Goal: Information Seeking & Learning: Learn about a topic

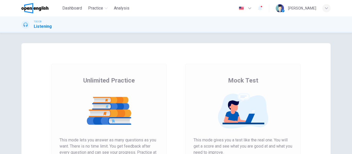
click at [214, 39] on div "Unlimited Practice Mock Test Unlimited Practice This mode lets you answer as ma…" at bounding box center [176, 93] width 352 height 121
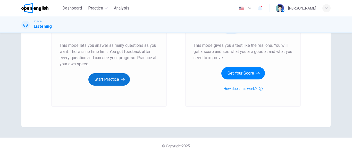
click at [106, 82] on button "Start Practice" at bounding box center [109, 79] width 42 height 12
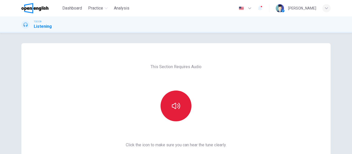
scroll to position [52, 0]
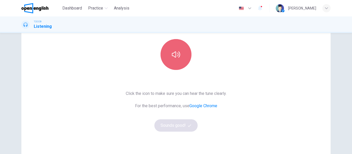
click at [174, 47] on button "button" at bounding box center [176, 54] width 31 height 31
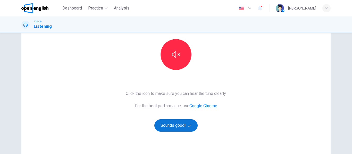
click at [174, 127] on button "Sounds good!" at bounding box center [175, 126] width 43 height 12
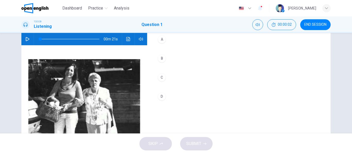
click at [26, 41] on icon "button" at bounding box center [28, 39] width 4 height 4
click at [26, 40] on icon "button" at bounding box center [28, 39] width 4 height 4
click at [27, 39] on icon "button" at bounding box center [28, 39] width 4 height 4
click at [26, 39] on icon "button" at bounding box center [28, 39] width 4 height 4
drag, startPoint x: 49, startPoint y: 38, endPoint x: 34, endPoint y: 38, distance: 15.0
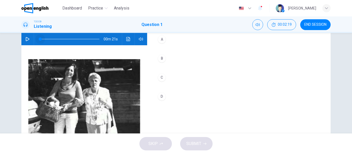
click at [39, 38] on span at bounding box center [40, 39] width 3 height 3
click at [26, 39] on icon "button" at bounding box center [28, 39] width 4 height 4
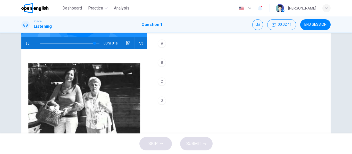
scroll to position [99, 0]
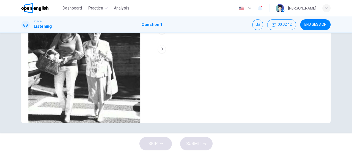
type input "*"
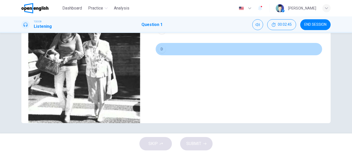
click at [159, 45] on button "D" at bounding box center [238, 49] width 167 height 13
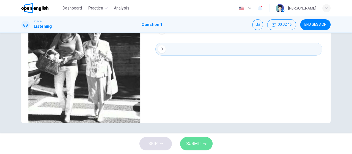
click at [194, 142] on span "SUBMIT" at bounding box center [193, 144] width 15 height 7
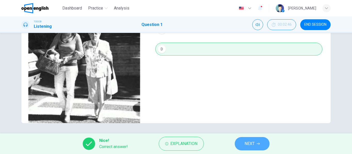
click at [250, 145] on span "NEXT" at bounding box center [250, 144] width 10 height 7
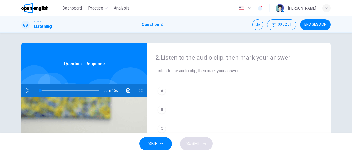
click at [191, 107] on button "B" at bounding box center [238, 110] width 167 height 13
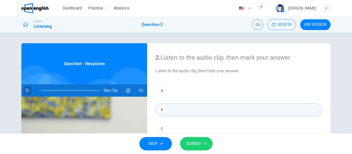
click at [26, 92] on icon "button" at bounding box center [28, 91] width 4 height 4
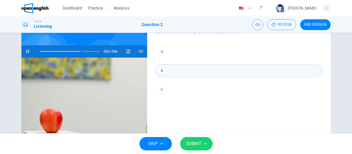
scroll to position [40, 0]
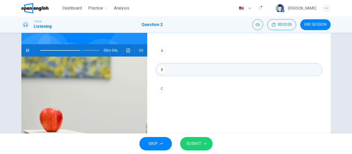
click at [167, 53] on button "A" at bounding box center [238, 50] width 167 height 13
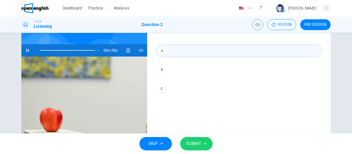
click at [198, 145] on span "SUBMIT" at bounding box center [193, 144] width 15 height 7
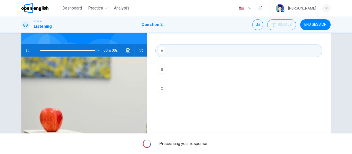
type input "*"
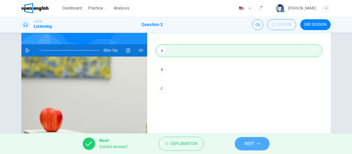
click at [257, 144] on button "NEXT" at bounding box center [252, 143] width 35 height 13
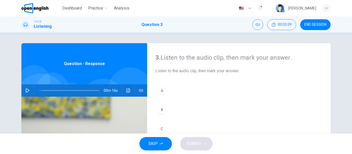
click at [26, 90] on icon "button" at bounding box center [28, 91] width 4 height 4
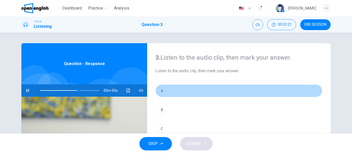
click at [165, 92] on button "A" at bounding box center [238, 91] width 167 height 13
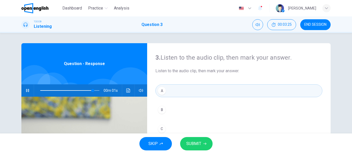
scroll to position [99, 0]
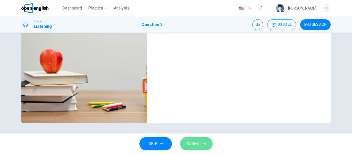
click at [196, 145] on span "SUBMIT" at bounding box center [193, 144] width 15 height 7
type input "*"
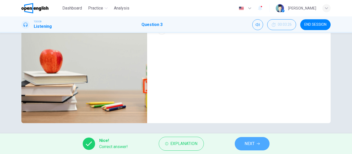
click at [250, 146] on span "NEXT" at bounding box center [250, 144] width 10 height 7
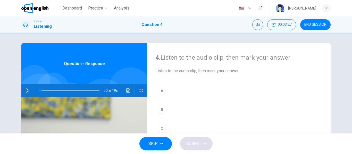
scroll to position [26, 0]
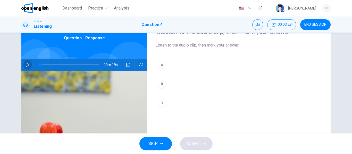
click at [26, 66] on icon "button" at bounding box center [28, 65] width 4 height 4
click at [159, 85] on div "B" at bounding box center [162, 84] width 8 height 8
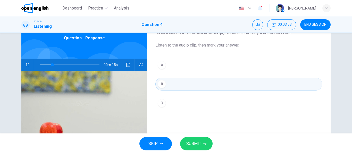
click at [195, 144] on span "SUBMIT" at bounding box center [193, 144] width 15 height 7
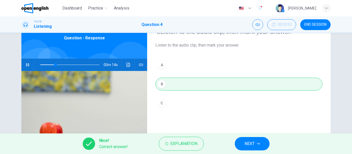
scroll to position [99, 0]
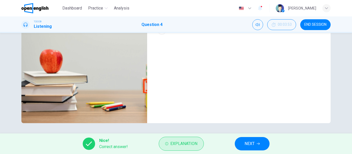
click at [190, 144] on span "Explanation" at bounding box center [183, 144] width 27 height 7
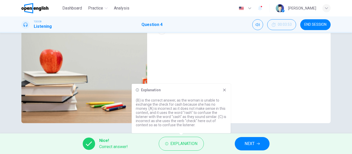
type input "*"
click at [226, 90] on icon at bounding box center [225, 90] width 4 height 4
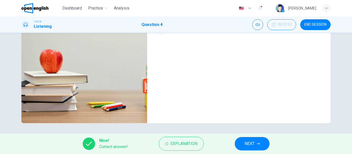
click at [245, 142] on span "NEXT" at bounding box center [250, 144] width 10 height 7
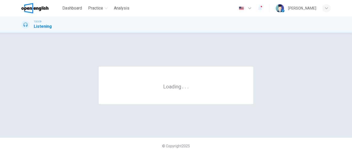
scroll to position [0, 0]
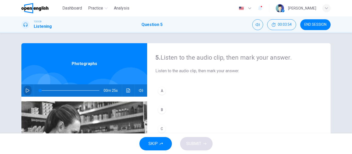
click at [26, 91] on icon "button" at bounding box center [28, 91] width 4 height 4
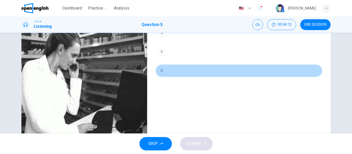
click at [161, 72] on div "D" at bounding box center [162, 71] width 8 height 8
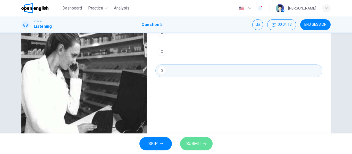
click at [192, 144] on span "SUBMIT" at bounding box center [193, 144] width 15 height 7
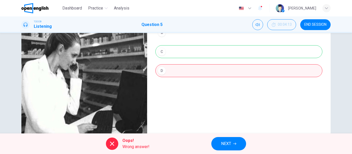
drag, startPoint x: 175, startPoint y: 50, endPoint x: 215, endPoint y: 151, distance: 108.4
click at [175, 50] on div "A B C D" at bounding box center [238, 47] width 167 height 80
type input "**"
click at [223, 146] on span "NEXT" at bounding box center [226, 144] width 10 height 7
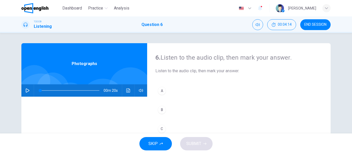
scroll to position [26, 0]
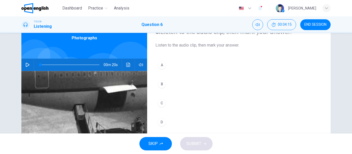
click at [28, 66] on icon "button" at bounding box center [28, 65] width 4 height 4
drag, startPoint x: 165, startPoint y: 108, endPoint x: 162, endPoint y: 106, distance: 3.1
click at [163, 108] on button "C" at bounding box center [238, 103] width 167 height 13
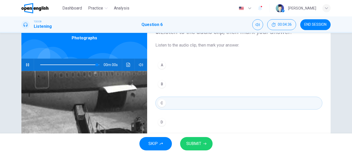
type input "*"
click at [198, 140] on button "SUBMIT" at bounding box center [196, 143] width 32 height 13
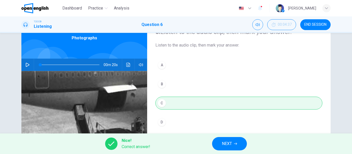
scroll to position [99, 0]
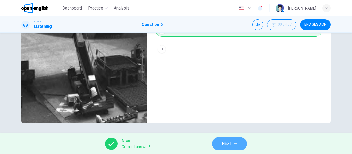
click at [227, 146] on span "NEXT" at bounding box center [227, 144] width 10 height 7
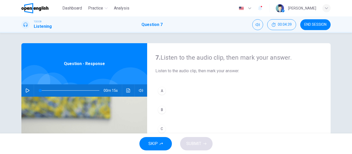
scroll to position [26, 0]
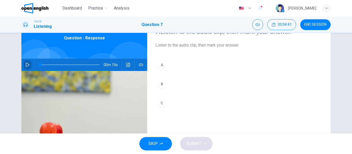
click at [28, 65] on icon "button" at bounding box center [28, 65] width 4 height 4
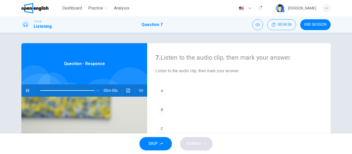
scroll to position [52, 0]
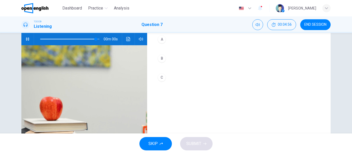
type input "*"
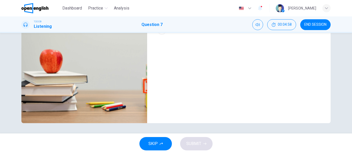
scroll to position [47, 0]
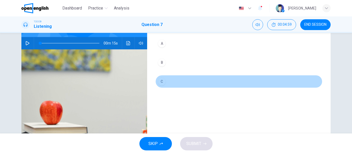
click at [164, 80] on div "C" at bounding box center [162, 82] width 8 height 8
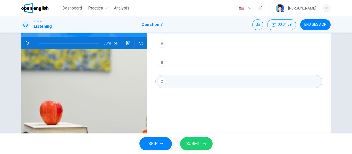
click at [196, 143] on span "SUBMIT" at bounding box center [193, 144] width 15 height 7
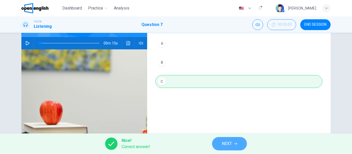
click at [224, 146] on span "NEXT" at bounding box center [227, 144] width 10 height 7
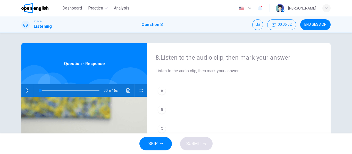
click at [26, 92] on icon "button" at bounding box center [28, 91] width 4 height 4
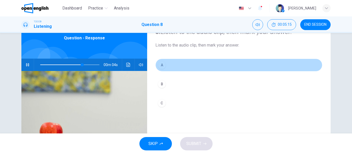
click at [160, 63] on div "A" at bounding box center [162, 65] width 8 height 8
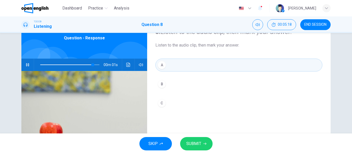
click at [197, 143] on span "SUBMIT" at bounding box center [193, 144] width 15 height 7
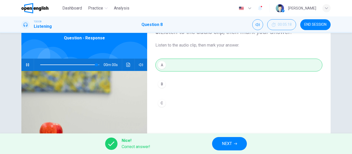
type input "*"
click at [236, 143] on icon "button" at bounding box center [235, 144] width 3 height 3
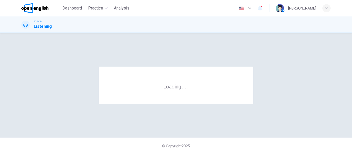
scroll to position [0, 0]
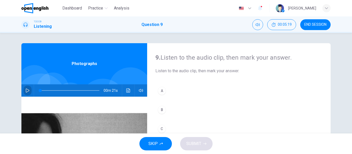
click at [26, 87] on button "button" at bounding box center [27, 91] width 8 height 12
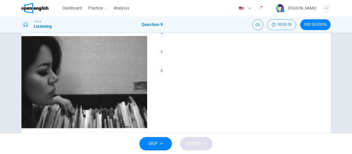
scroll to position [52, 0]
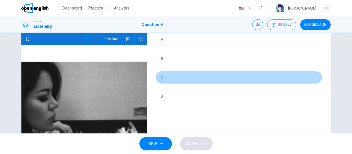
click at [161, 77] on div "C" at bounding box center [162, 77] width 8 height 8
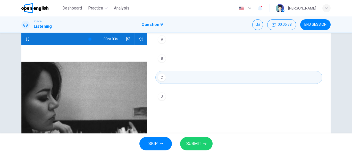
scroll to position [99, 0]
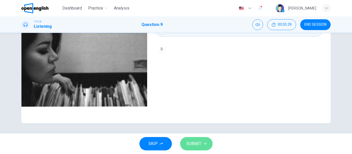
click at [192, 146] on span "SUBMIT" at bounding box center [193, 144] width 15 height 7
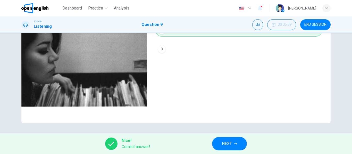
type input "*"
click at [228, 142] on span "NEXT" at bounding box center [227, 144] width 10 height 7
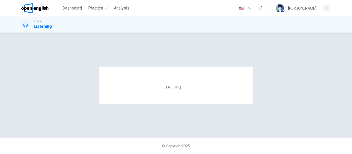
scroll to position [0, 0]
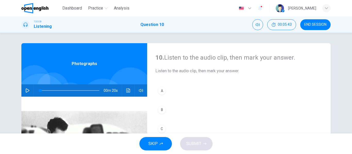
click at [26, 92] on button "button" at bounding box center [27, 91] width 8 height 12
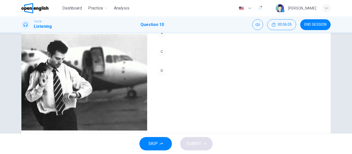
scroll to position [26, 0]
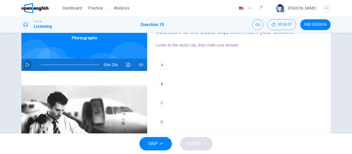
click at [26, 65] on icon "button" at bounding box center [28, 65] width 4 height 4
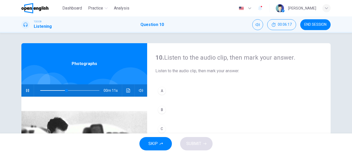
scroll to position [52, 0]
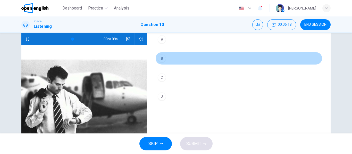
click at [161, 60] on div "B" at bounding box center [162, 58] width 8 height 8
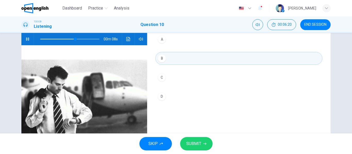
scroll to position [77, 0]
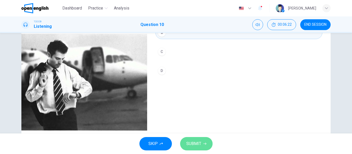
click at [200, 146] on span "SUBMIT" at bounding box center [193, 144] width 15 height 7
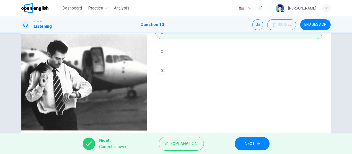
scroll to position [99, 0]
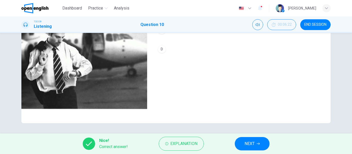
type input "**"
click at [250, 141] on span "NEXT" at bounding box center [250, 144] width 10 height 7
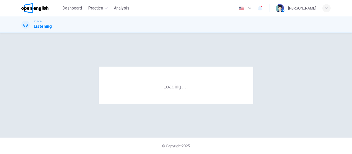
scroll to position [0, 0]
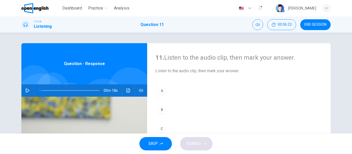
click at [24, 92] on button "button" at bounding box center [27, 91] width 8 height 12
click at [161, 89] on div "A" at bounding box center [162, 91] width 8 height 8
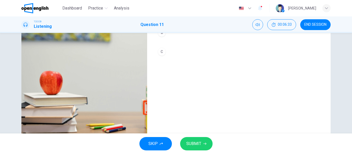
scroll to position [52, 0]
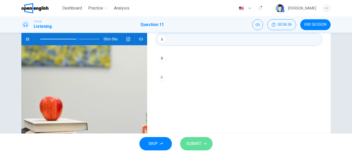
click at [196, 146] on span "SUBMIT" at bounding box center [193, 144] width 15 height 7
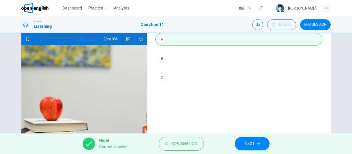
type input "**"
click at [246, 147] on span "NEXT" at bounding box center [250, 144] width 10 height 7
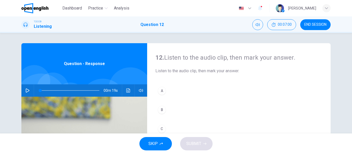
click at [26, 89] on icon "button" at bounding box center [28, 91] width 4 height 4
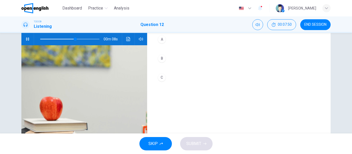
click at [160, 61] on div "B" at bounding box center [162, 58] width 8 height 8
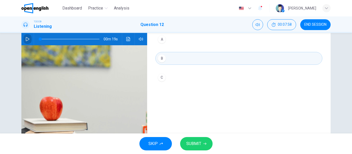
click at [27, 38] on icon "button" at bounding box center [28, 39] width 4 height 4
click at [161, 70] on div "A B C" at bounding box center [238, 63] width 167 height 61
click at [166, 78] on button "C" at bounding box center [238, 77] width 167 height 13
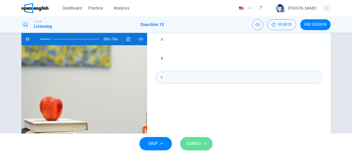
click at [193, 144] on span "SUBMIT" at bounding box center [193, 144] width 15 height 7
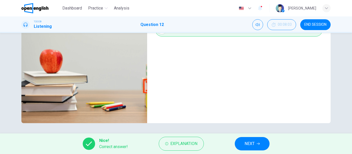
scroll to position [0, 0]
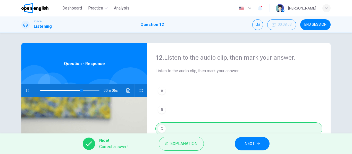
type input "**"
click at [312, 24] on span "END SESSION" at bounding box center [316, 25] width 22 height 4
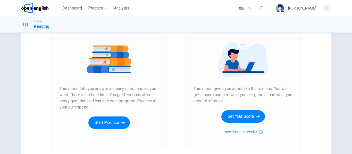
scroll to position [95, 0]
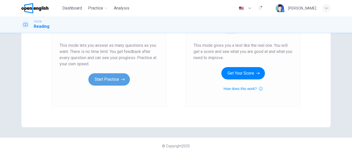
click at [111, 83] on button "Start Practice" at bounding box center [109, 79] width 42 height 12
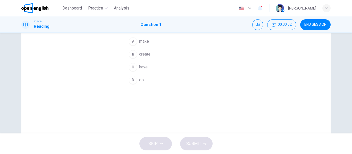
scroll to position [0, 0]
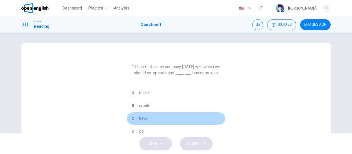
click at [143, 119] on span "have" at bounding box center [143, 119] width 9 height 6
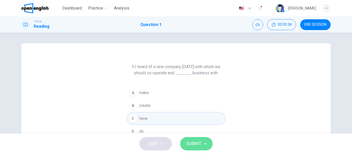
click at [193, 146] on span "SUBMIT" at bounding box center [193, 144] width 15 height 7
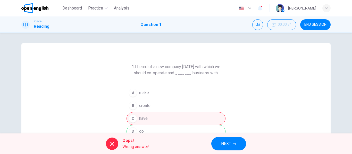
scroll to position [99, 0]
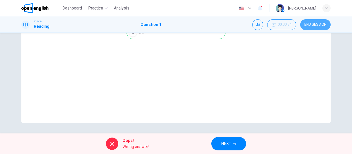
click at [313, 27] on span "END SESSION" at bounding box center [316, 25] width 22 height 4
click at [226, 141] on span "NEXT" at bounding box center [226, 144] width 10 height 7
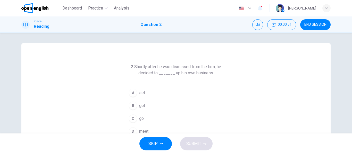
scroll to position [26, 0]
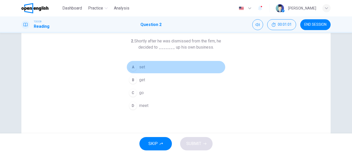
click at [141, 68] on span "set" at bounding box center [142, 67] width 6 height 6
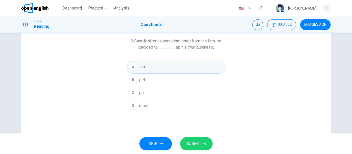
click at [194, 142] on span "SUBMIT" at bounding box center [193, 144] width 15 height 7
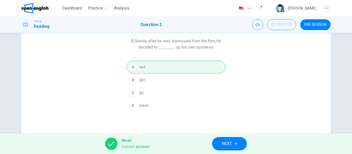
scroll to position [77, 0]
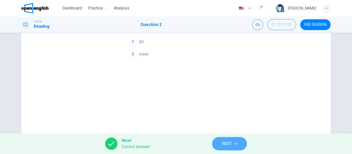
click at [229, 143] on span "NEXT" at bounding box center [227, 144] width 10 height 7
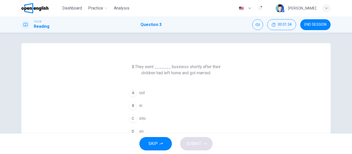
scroll to position [26, 0]
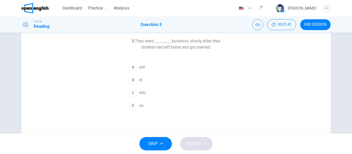
click at [141, 65] on span "out" at bounding box center [142, 67] width 6 height 6
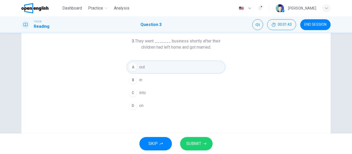
click at [201, 144] on button "SUBMIT" at bounding box center [196, 143] width 32 height 13
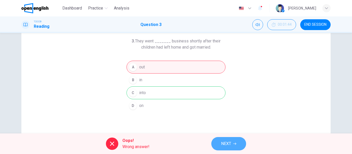
click at [226, 143] on span "NEXT" at bounding box center [226, 144] width 10 height 7
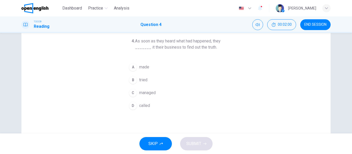
click at [145, 108] on span "called" at bounding box center [144, 106] width 11 height 6
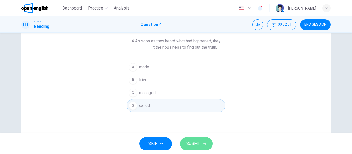
click at [199, 147] on span "SUBMIT" at bounding box center [193, 144] width 15 height 7
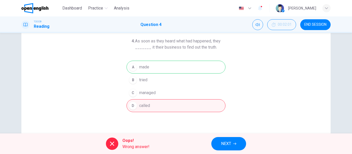
drag, startPoint x: 219, startPoint y: 146, endPoint x: 219, endPoint y: 141, distance: 4.9
click at [219, 145] on button "NEXT" at bounding box center [228, 143] width 35 height 13
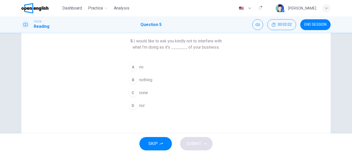
click at [317, 25] on span "END SESSION" at bounding box center [316, 25] width 22 height 4
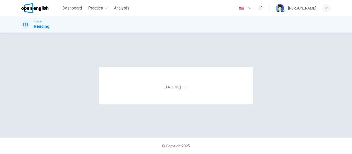
scroll to position [0, 0]
